Goal: Find specific page/section: Find specific page/section

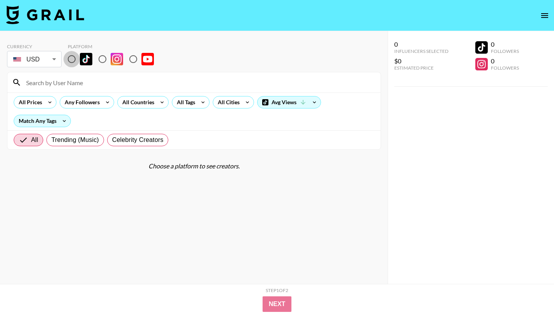
click at [70, 63] on input "radio" at bounding box center [71, 59] width 16 height 16
radio input "true"
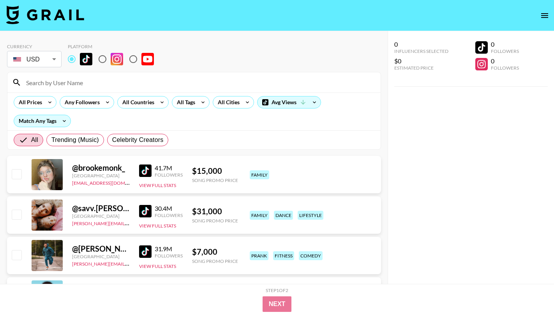
click at [73, 89] on div at bounding box center [193, 82] width 373 height 20
click at [68, 90] on div at bounding box center [193, 82] width 373 height 20
click at [67, 85] on input at bounding box center [198, 82] width 354 height 12
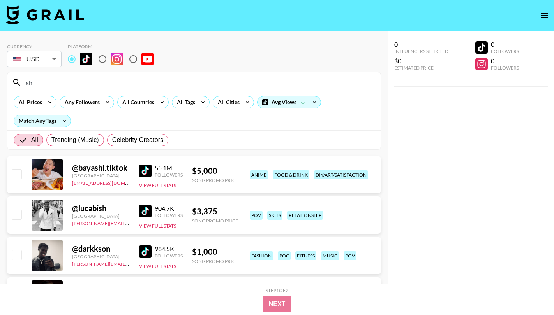
type input "s"
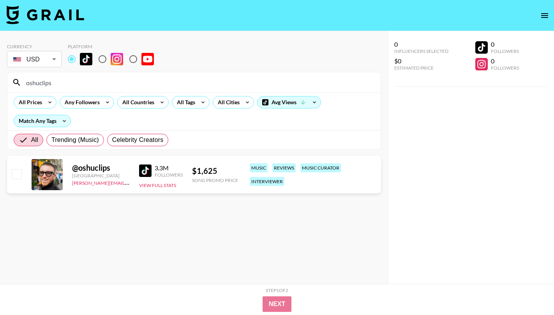
click at [148, 172] on img at bounding box center [145, 171] width 12 height 12
click at [146, 172] on img at bounding box center [145, 171] width 12 height 12
click at [58, 84] on input "oshuclips" at bounding box center [198, 82] width 354 height 12
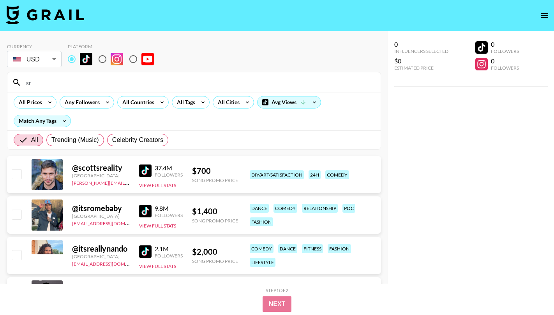
type input "s"
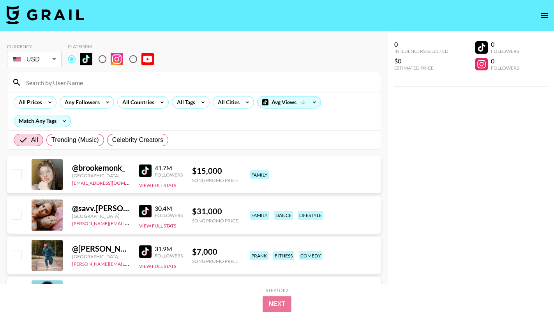
click at [79, 81] on input at bounding box center [198, 82] width 354 height 12
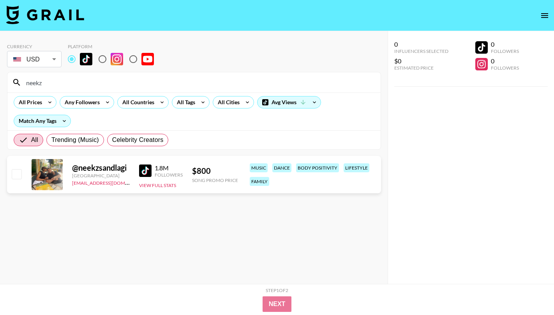
click at [55, 84] on input "neekz" at bounding box center [198, 82] width 354 height 12
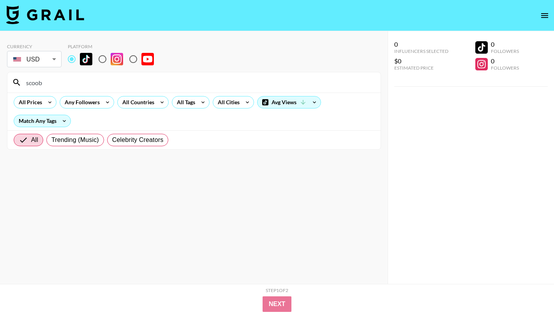
click at [76, 81] on input "scoob" at bounding box center [198, 82] width 354 height 12
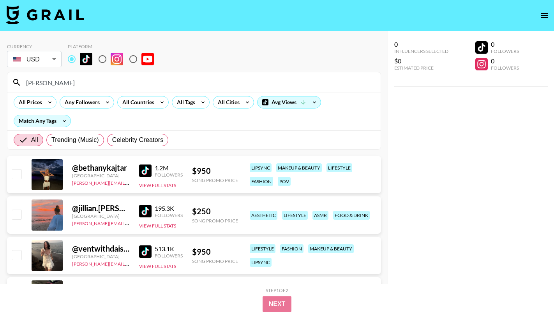
click at [53, 81] on input "beth" at bounding box center [198, 82] width 354 height 12
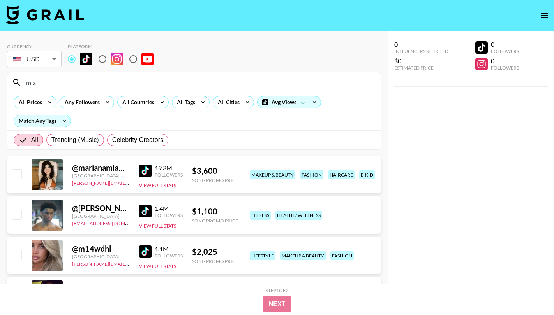
click at [73, 84] on input "mia" at bounding box center [198, 82] width 354 height 12
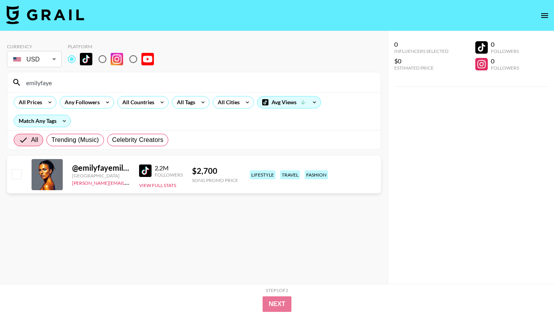
click at [77, 82] on input "emilyfaye" at bounding box center [198, 82] width 354 height 12
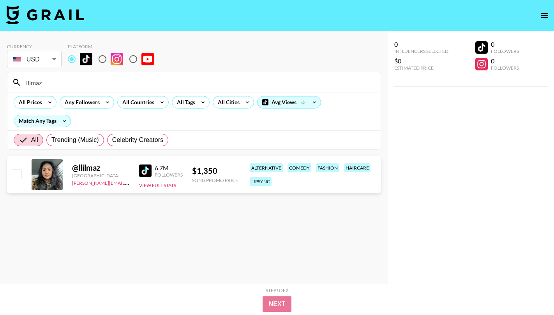
click at [129, 81] on input "lilmaz" at bounding box center [198, 82] width 354 height 12
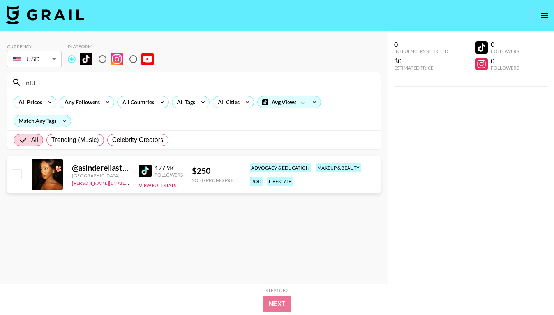
click at [98, 82] on input "nitt" at bounding box center [198, 82] width 354 height 12
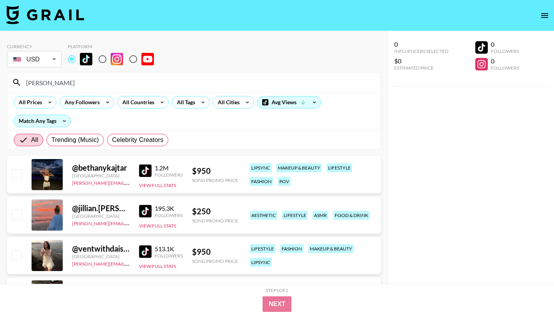
type input "beth"
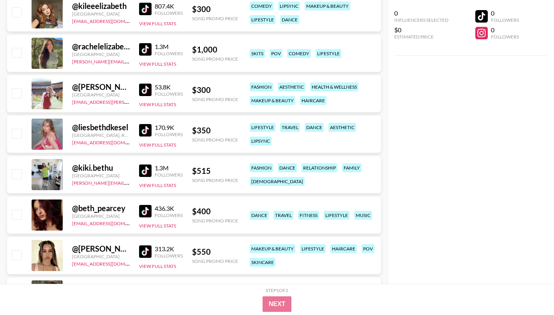
scroll to position [375, 0]
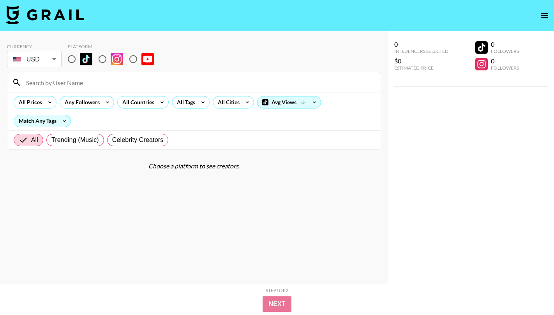
click at [69, 57] on input "radio" at bounding box center [71, 59] width 16 height 16
radio input "true"
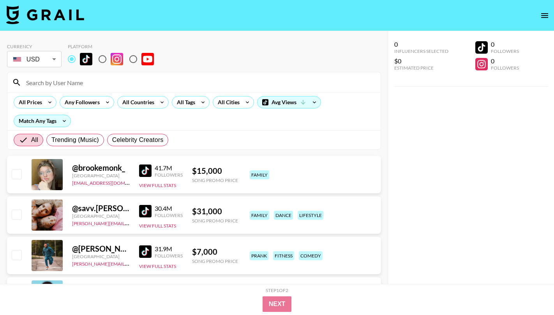
click at [69, 79] on input at bounding box center [198, 82] width 354 height 12
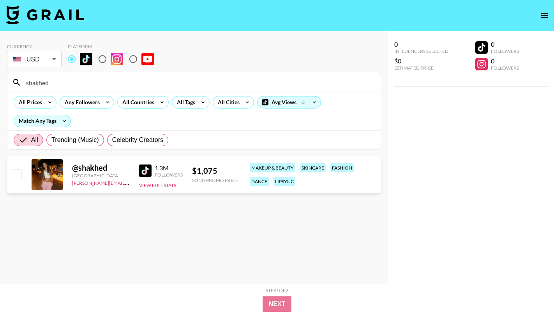
type input "shakhed"
